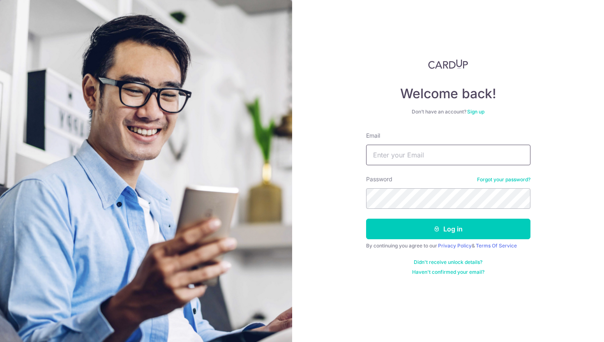
click at [380, 154] on input "Email" at bounding box center [448, 155] width 164 height 21
type input "huiqiyow.samantha@gmail.com"
click at [498, 180] on link "Forgot your password?" at bounding box center [503, 179] width 53 height 7
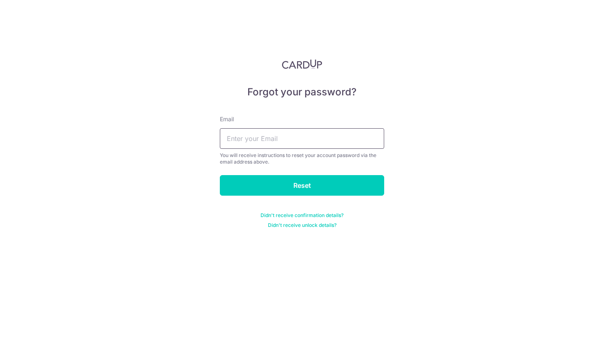
click at [309, 140] on input "text" at bounding box center [302, 138] width 164 height 21
type input "[EMAIL_ADDRESS][DOMAIN_NAME]"
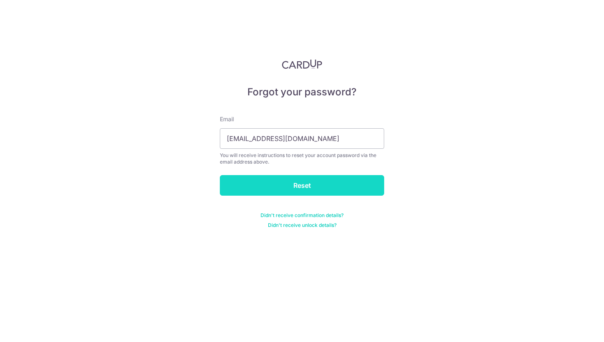
click at [307, 188] on input "Reset" at bounding box center [302, 185] width 164 height 21
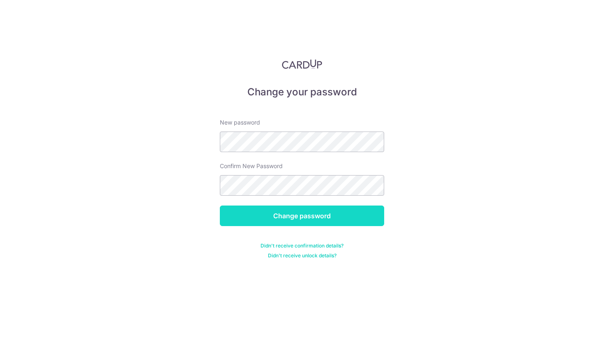
click at [282, 212] on input "Change password" at bounding box center [302, 215] width 164 height 21
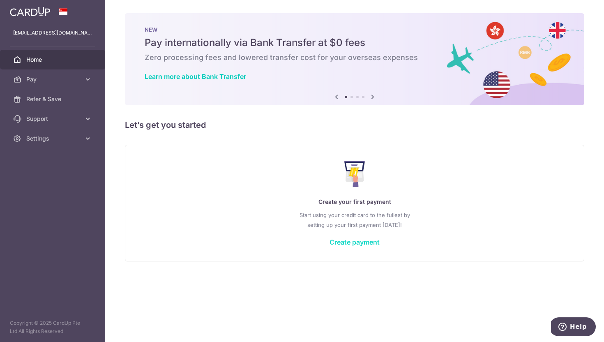
click at [362, 244] on link "Create payment" at bounding box center [355, 242] width 50 height 8
